Goal: Find specific page/section: Find specific page/section

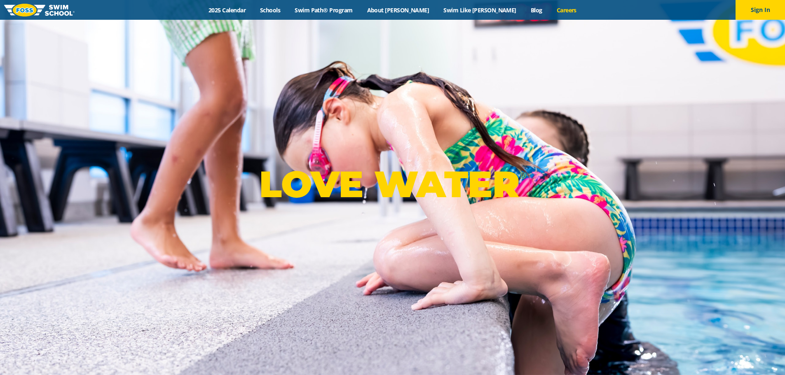
click at [549, 10] on link "Careers" at bounding box center [566, 10] width 34 height 8
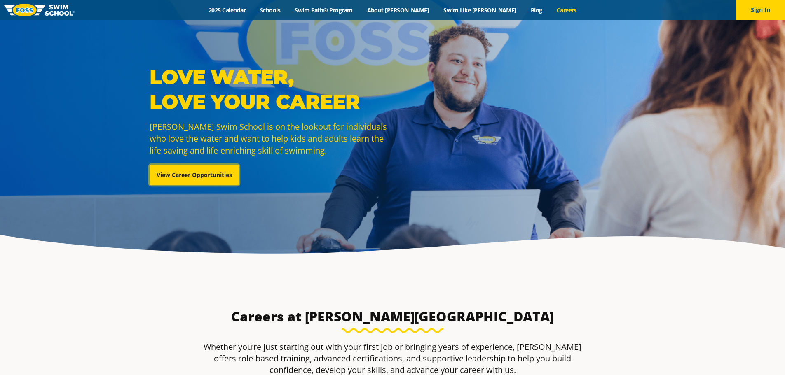
click at [208, 172] on link "View Career Opportunities" at bounding box center [194, 175] width 89 height 21
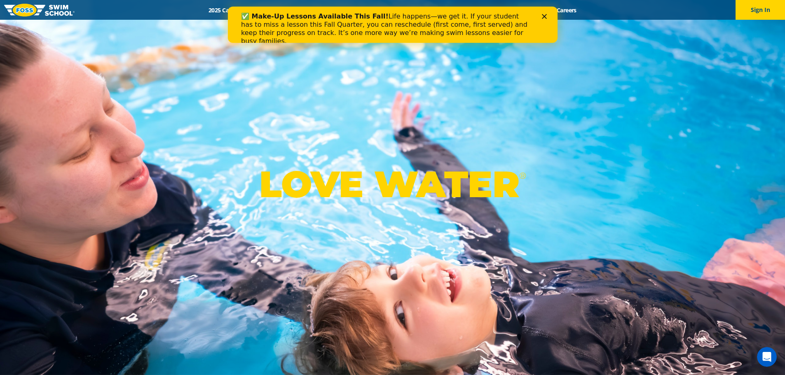
click at [545, 14] on icon "Close" at bounding box center [543, 16] width 5 height 5
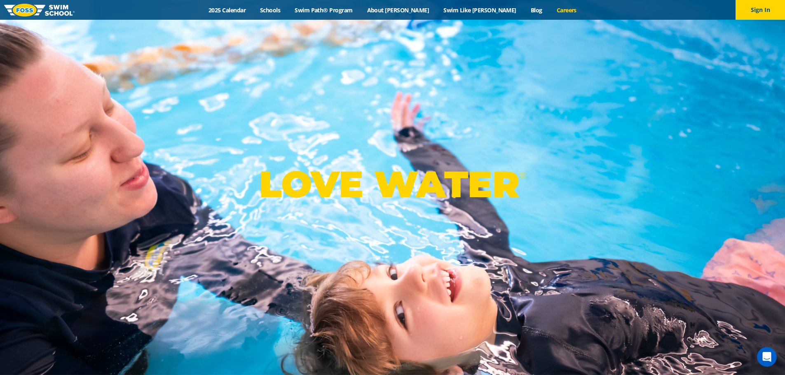
click at [549, 13] on link "Careers" at bounding box center [566, 10] width 34 height 8
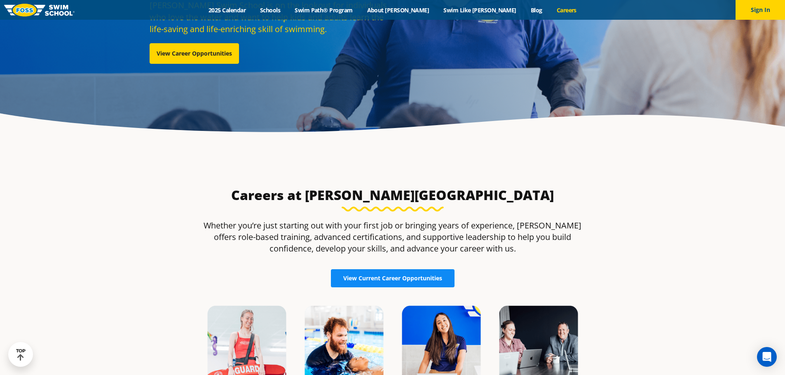
scroll to position [124, 0]
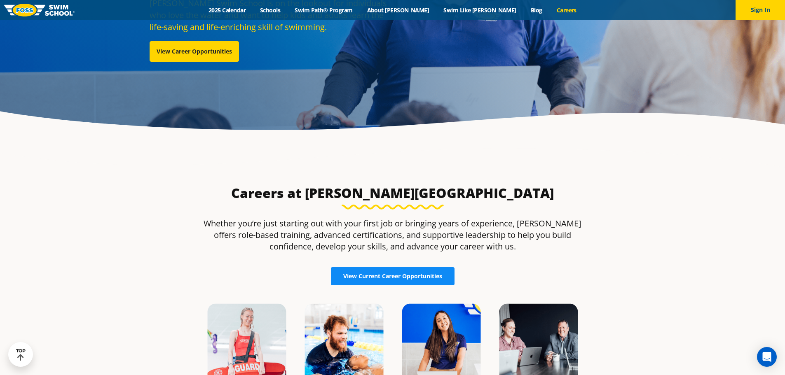
click at [380, 279] on span "View Current Career Opportunities" at bounding box center [392, 276] width 99 height 6
